Goal: Task Accomplishment & Management: Use online tool/utility

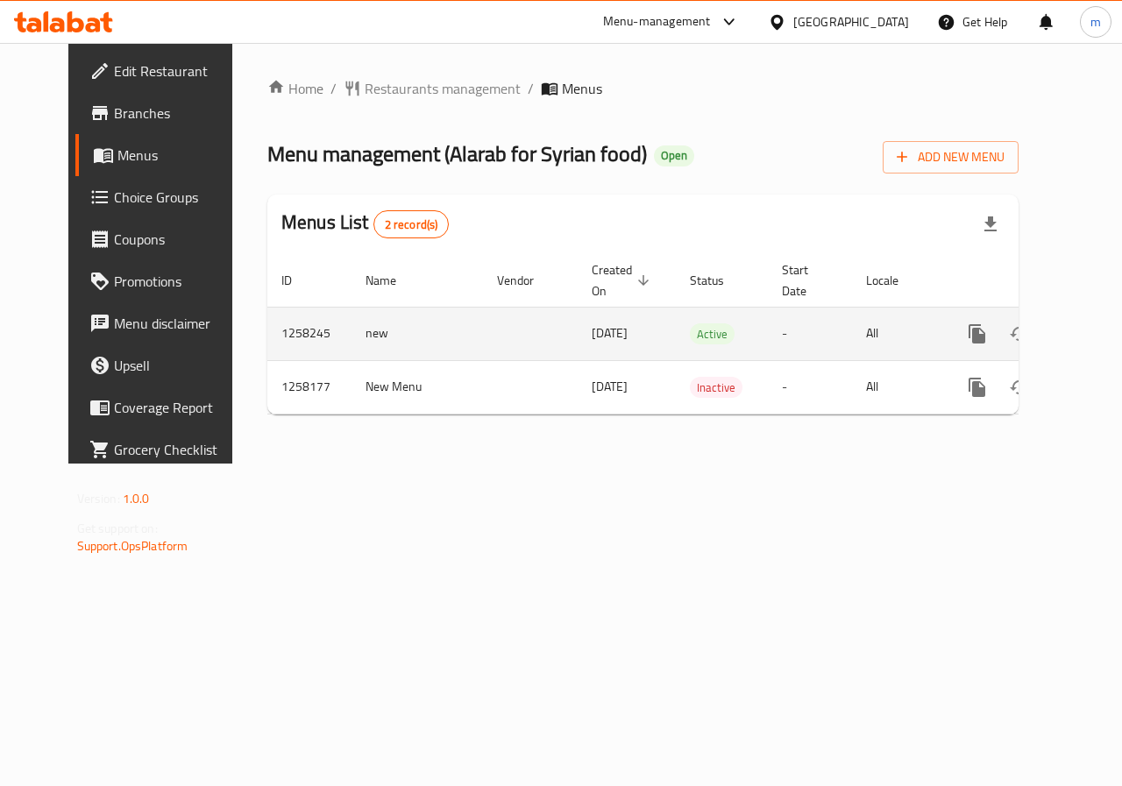
click at [1082, 340] on link "enhanced table" at bounding box center [1103, 334] width 42 height 42
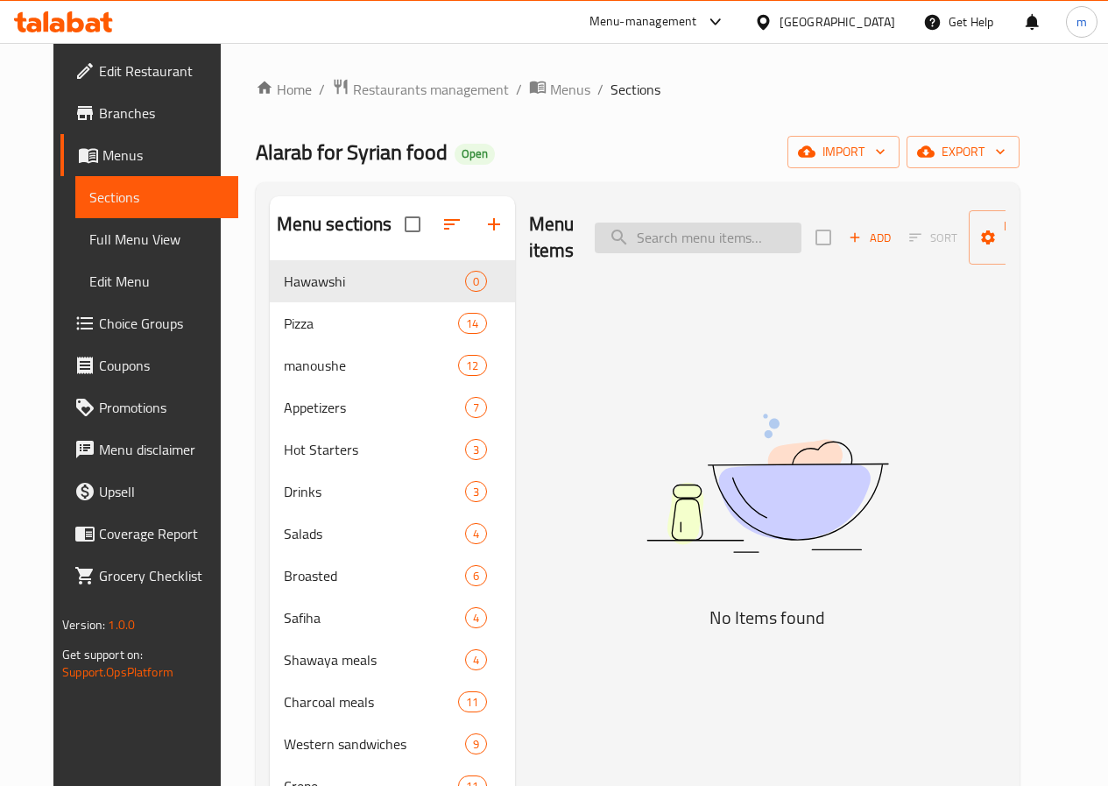
click at [640, 237] on input "search" at bounding box center [698, 238] width 207 height 31
paste input "Margherita pizza"
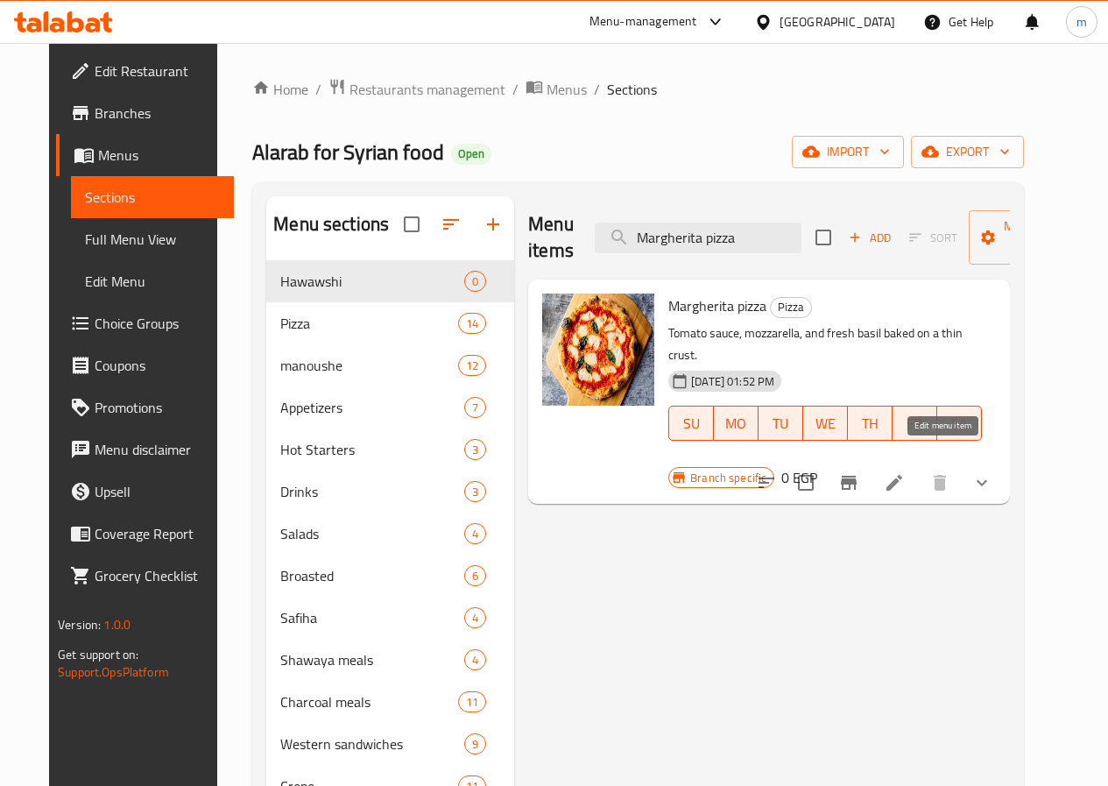
type input "Margherita pizza"
click at [903, 475] on icon at bounding box center [895, 483] width 16 height 16
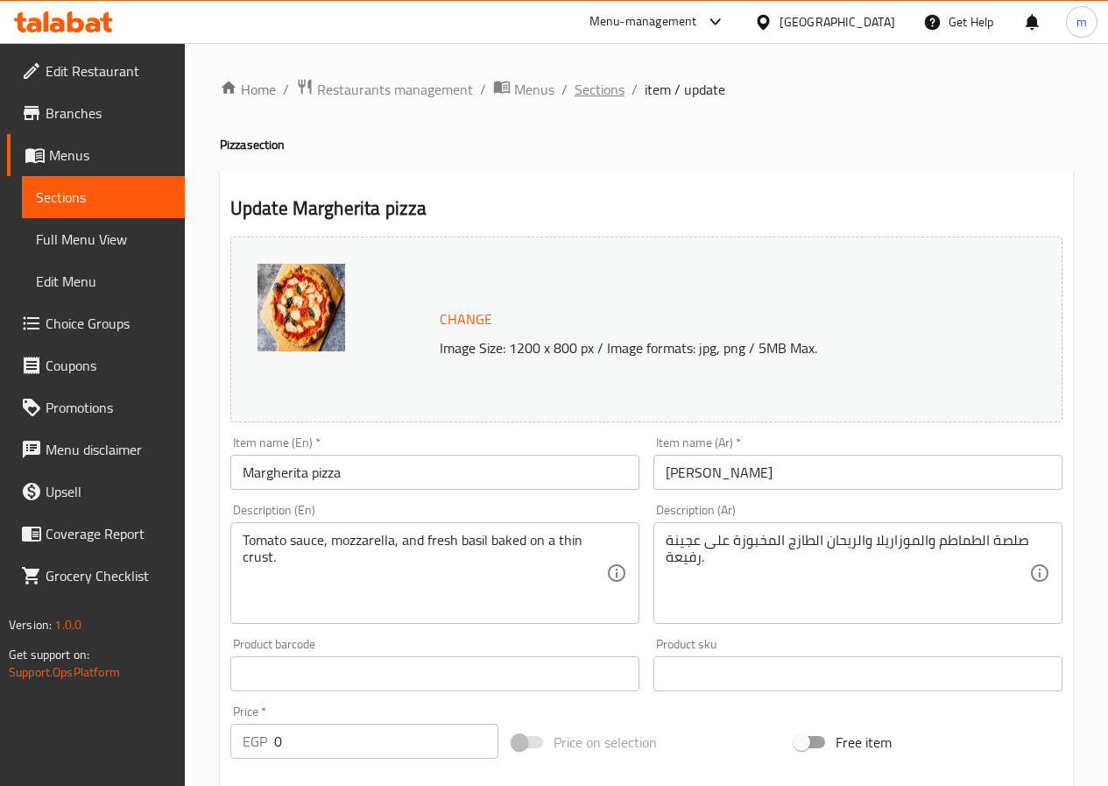
click at [599, 88] on span "Sections" at bounding box center [600, 89] width 50 height 21
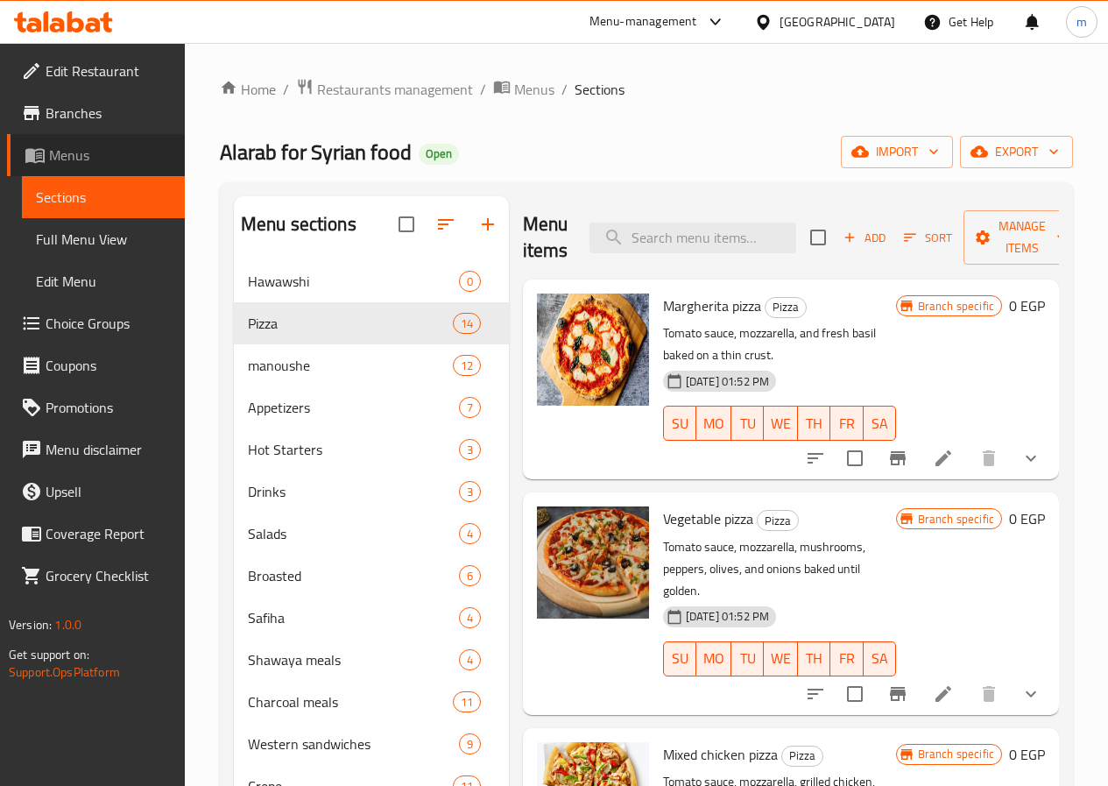
click at [110, 160] on span "Menus" at bounding box center [110, 155] width 122 height 21
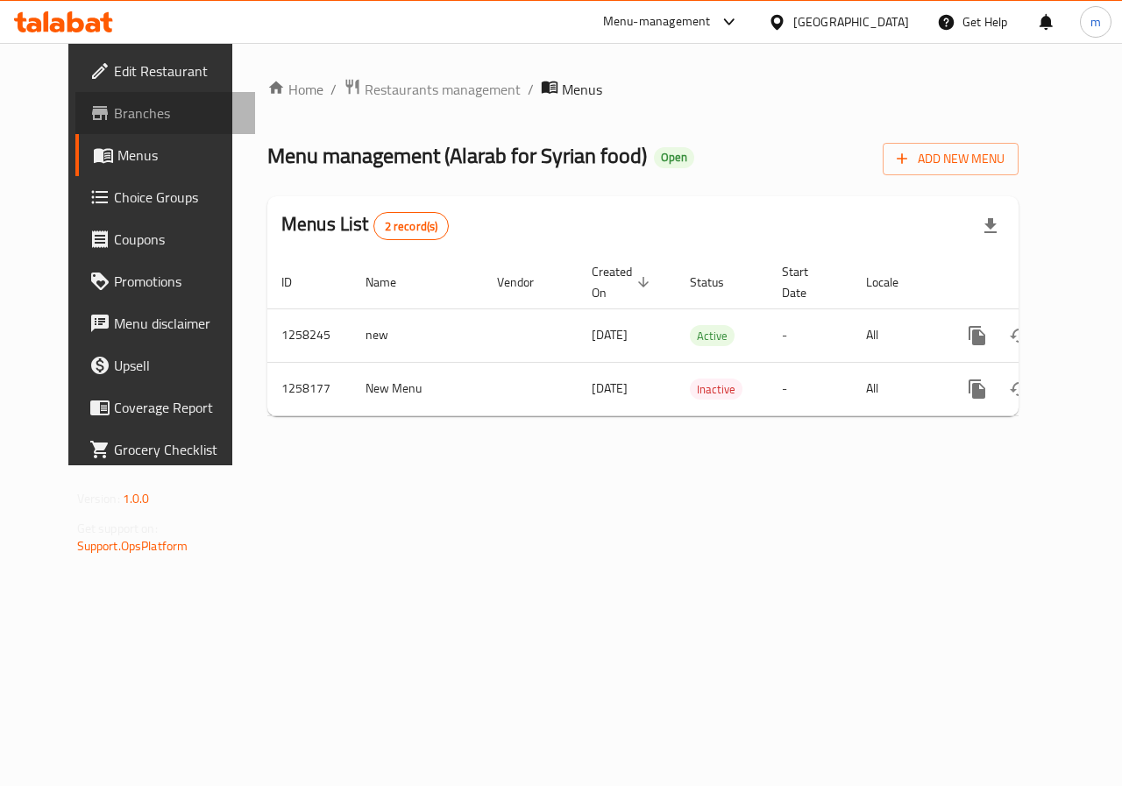
click at [119, 122] on span "Branches" at bounding box center [178, 113] width 128 height 21
